Goal: Task Accomplishment & Management: Use online tool/utility

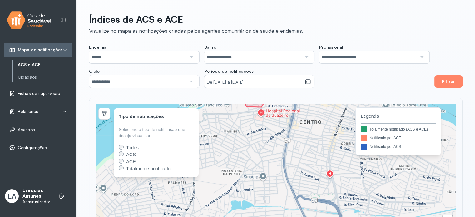
click at [54, 93] on span "Fichas de supervisão" at bounding box center [39, 93] width 42 height 5
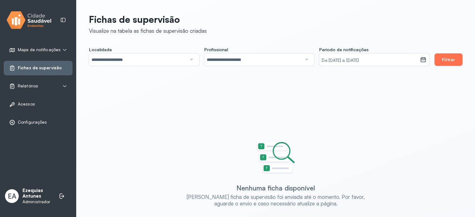
click at [446, 57] on button "Filtrar" at bounding box center [448, 59] width 28 height 12
click at [65, 84] on icon at bounding box center [64, 86] width 5 height 5
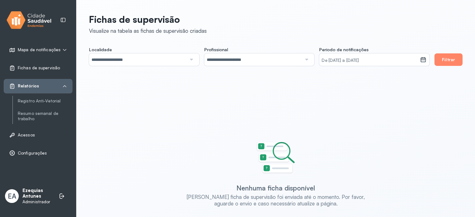
click at [31, 184] on div "Mapa de notificações ACS e ACE Cidadãos Fichas de supervisão Relatórios Registr…" at bounding box center [38, 108] width 76 height 217
click at [32, 192] on p "Ezequias Antunes" at bounding box center [37, 194] width 30 height 12
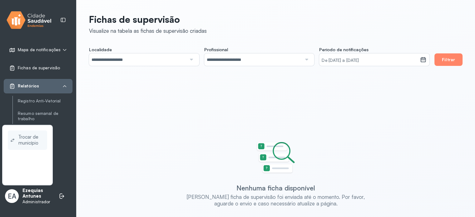
click at [38, 144] on span "Trocar de município" at bounding box center [31, 140] width 26 height 14
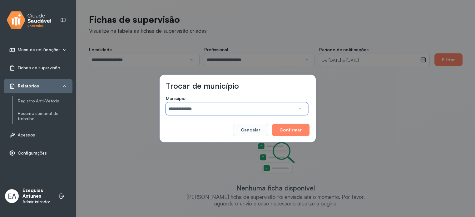
click at [189, 107] on input "**********" at bounding box center [230, 108] width 129 height 12
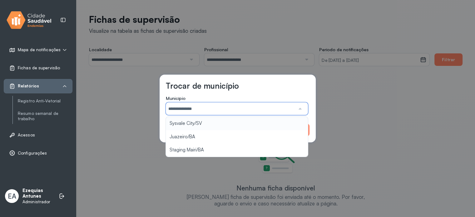
click at [237, 89] on h3 "Trocar de município" at bounding box center [202, 86] width 73 height 10
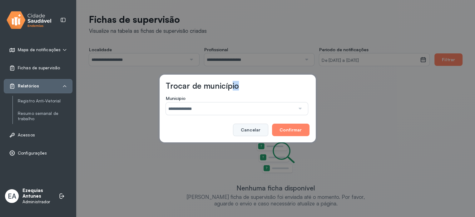
click at [257, 134] on button "Cancelar" at bounding box center [250, 130] width 35 height 12
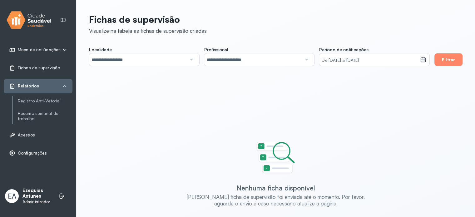
click at [53, 104] on div "Registro Anti-Vetorial Resumo semanal de trabalho" at bounding box center [42, 110] width 60 height 28
click at [55, 100] on link "Registro Anti-Vetorial" at bounding box center [45, 100] width 55 height 5
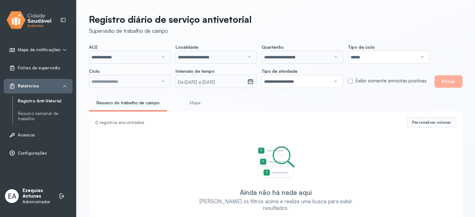
type input "**********"
drag, startPoint x: 153, startPoint y: 84, endPoint x: 151, endPoint y: 88, distance: 4.5
click at [153, 84] on input "**********" at bounding box center [123, 81] width 69 height 12
drag, startPoint x: 136, startPoint y: 111, endPoint x: 191, endPoint y: 106, distance: 54.6
click at [137, 111] on div "**********" at bounding box center [275, 122] width 398 height 245
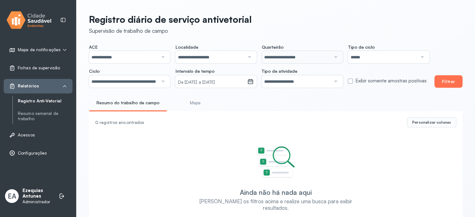
click at [445, 82] on button "Filtrar" at bounding box center [448, 81] width 28 height 12
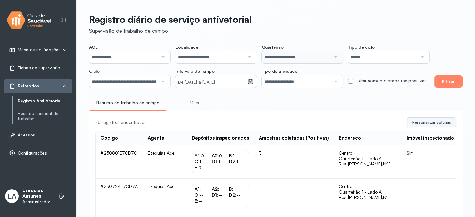
click at [443, 125] on span "Personalizar colunas" at bounding box center [431, 122] width 39 height 5
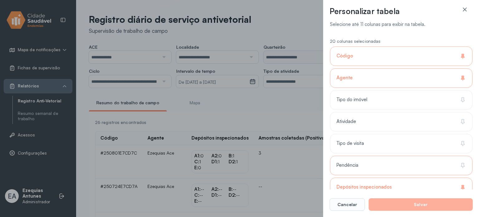
click at [419, 178] on div "Pendência" at bounding box center [401, 187] width 143 height 19
click at [425, 156] on div "Tipo de visita" at bounding box center [401, 165] width 143 height 19
click at [431, 134] on div "Atividade" at bounding box center [401, 143] width 143 height 19
click at [438, 112] on div "Tipo do imóvel" at bounding box center [401, 121] width 143 height 19
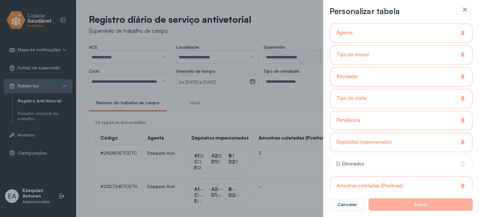
scroll to position [94, 0]
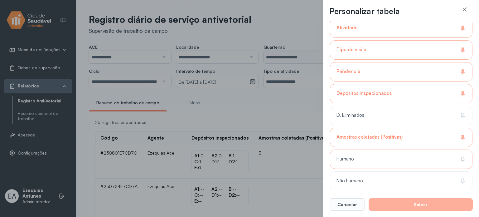
click at [439, 171] on div "Humano" at bounding box center [401, 180] width 143 height 19
click at [432, 126] on div "20 colunas selecionadas Código Agente Tipo do imóvel Atividade Tipo de visita P…" at bounding box center [401, 165] width 143 height 448
click at [436, 128] on div "D. Eliminados" at bounding box center [401, 137] width 143 height 19
click at [442, 193] on div "Não humano" at bounding box center [401, 202] width 143 height 19
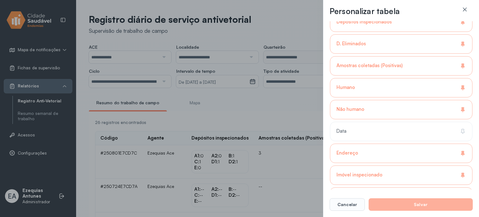
scroll to position [218, 0]
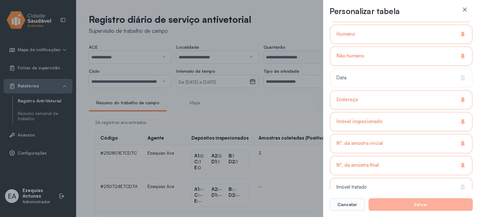
click at [440, 199] on div "Imóvel tratado" at bounding box center [401, 208] width 143 height 19
click at [418, 181] on div "Imóvel tratado" at bounding box center [401, 187] width 143 height 19
click at [421, 168] on div "N°. da amostra final" at bounding box center [401, 165] width 143 height 19
click at [424, 140] on div "N°. da amostra inicial" at bounding box center [401, 143] width 143 height 19
click at [430, 119] on div "Imóvel inspecionado" at bounding box center [401, 121] width 143 height 19
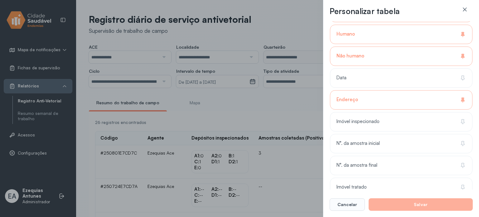
click at [437, 104] on div "Endereço" at bounding box center [401, 99] width 143 height 19
click at [439, 112] on div "Endereço" at bounding box center [401, 121] width 143 height 19
click at [444, 102] on div "Endereço" at bounding box center [401, 99] width 143 height 19
click at [453, 90] on div "Data" at bounding box center [401, 99] width 143 height 19
click at [454, 68] on div "Não humano" at bounding box center [401, 77] width 143 height 19
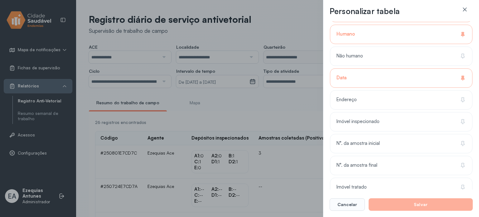
click at [456, 71] on div "Data" at bounding box center [401, 77] width 143 height 19
click at [449, 37] on div "Humano" at bounding box center [401, 34] width 143 height 19
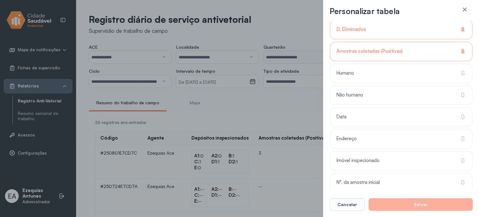
scroll to position [156, 0]
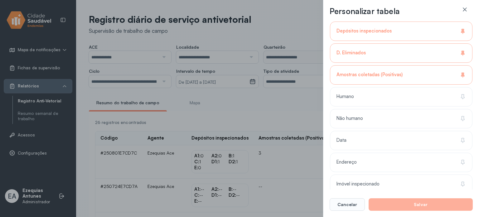
click at [442, 76] on div "Amostras coletadas (Positivas)" at bounding box center [401, 74] width 143 height 19
click at [441, 54] on div "D. Eliminados" at bounding box center [401, 52] width 143 height 19
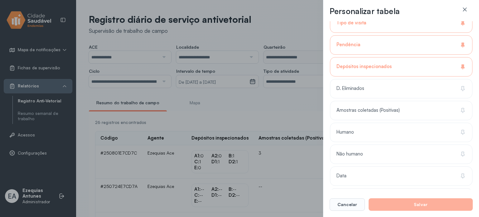
scroll to position [94, 0]
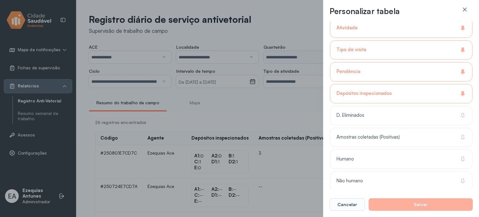
click at [439, 203] on button "Salvar" at bounding box center [421, 204] width 104 height 12
click at [426, 101] on div "Depósitos inspecionados" at bounding box center [401, 93] width 143 height 19
click at [433, 70] on div "Pendência" at bounding box center [401, 71] width 143 height 19
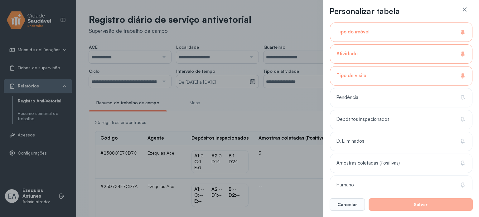
scroll to position [0, 0]
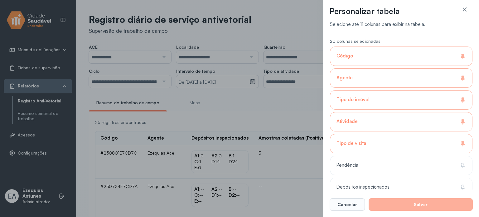
click at [439, 135] on div "Tipo de visita" at bounding box center [401, 143] width 143 height 19
click at [436, 112] on div "Tipo do imóvel" at bounding box center [401, 121] width 143 height 19
click at [432, 79] on div "Agente" at bounding box center [401, 77] width 143 height 19
click at [431, 61] on div "Código" at bounding box center [401, 55] width 143 height 19
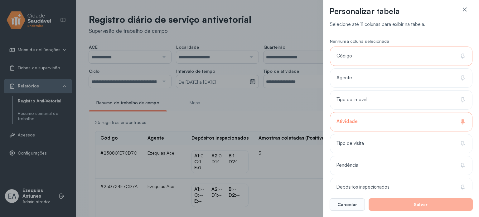
click at [433, 68] on div "Código" at bounding box center [401, 77] width 143 height 19
click at [442, 117] on div "Atividade" at bounding box center [401, 121] width 143 height 19
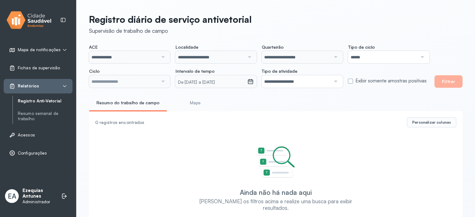
type input "**********"
click at [155, 85] on input "**********" at bounding box center [123, 81] width 69 height 12
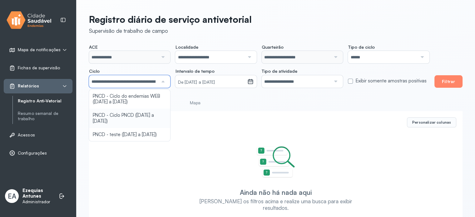
click at [135, 118] on div "**********" at bounding box center [275, 122] width 398 height 245
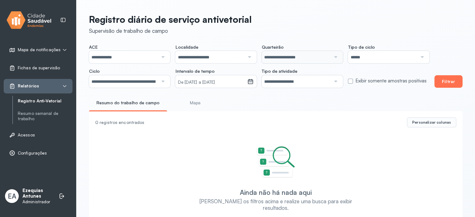
click at [451, 83] on button "Filtrar" at bounding box center [448, 81] width 28 height 12
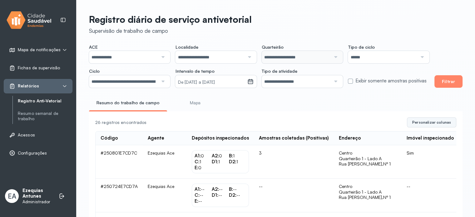
click at [433, 127] on button "Personalizar colunas" at bounding box center [431, 122] width 49 height 10
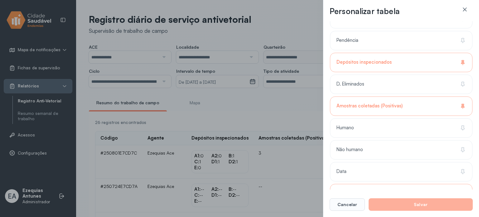
scroll to position [156, 0]
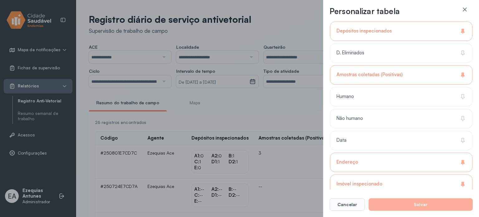
click at [426, 199] on button "Salvar" at bounding box center [421, 204] width 104 height 12
click at [427, 204] on button "Salvar" at bounding box center [421, 204] width 104 height 12
click at [426, 204] on button "Salvar" at bounding box center [421, 204] width 104 height 12
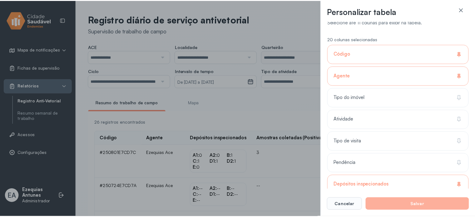
scroll to position [0, 0]
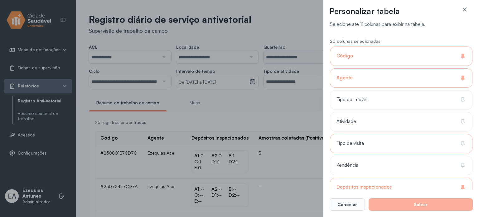
click at [420, 156] on div "Tipo de visita" at bounding box center [401, 165] width 143 height 19
click at [417, 134] on div "Atividade" at bounding box center [401, 143] width 143 height 19
click at [417, 112] on div "Tipo do imóvel" at bounding box center [401, 121] width 143 height 19
click at [419, 178] on div "Pendência" at bounding box center [401, 187] width 143 height 19
click at [414, 201] on button "Salvar" at bounding box center [421, 204] width 104 height 12
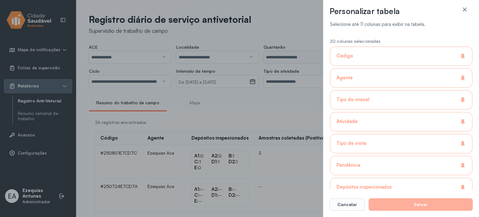
click at [414, 201] on button "Salvar" at bounding box center [421, 204] width 104 height 12
click at [359, 204] on button "Cancelar" at bounding box center [347, 204] width 35 height 12
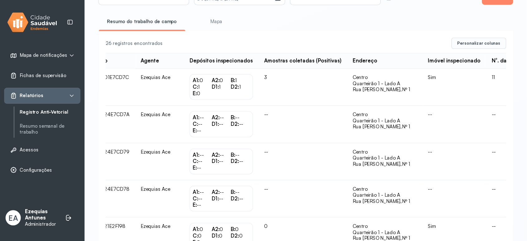
scroll to position [0, 21]
